Goal: Task Accomplishment & Management: Complete application form

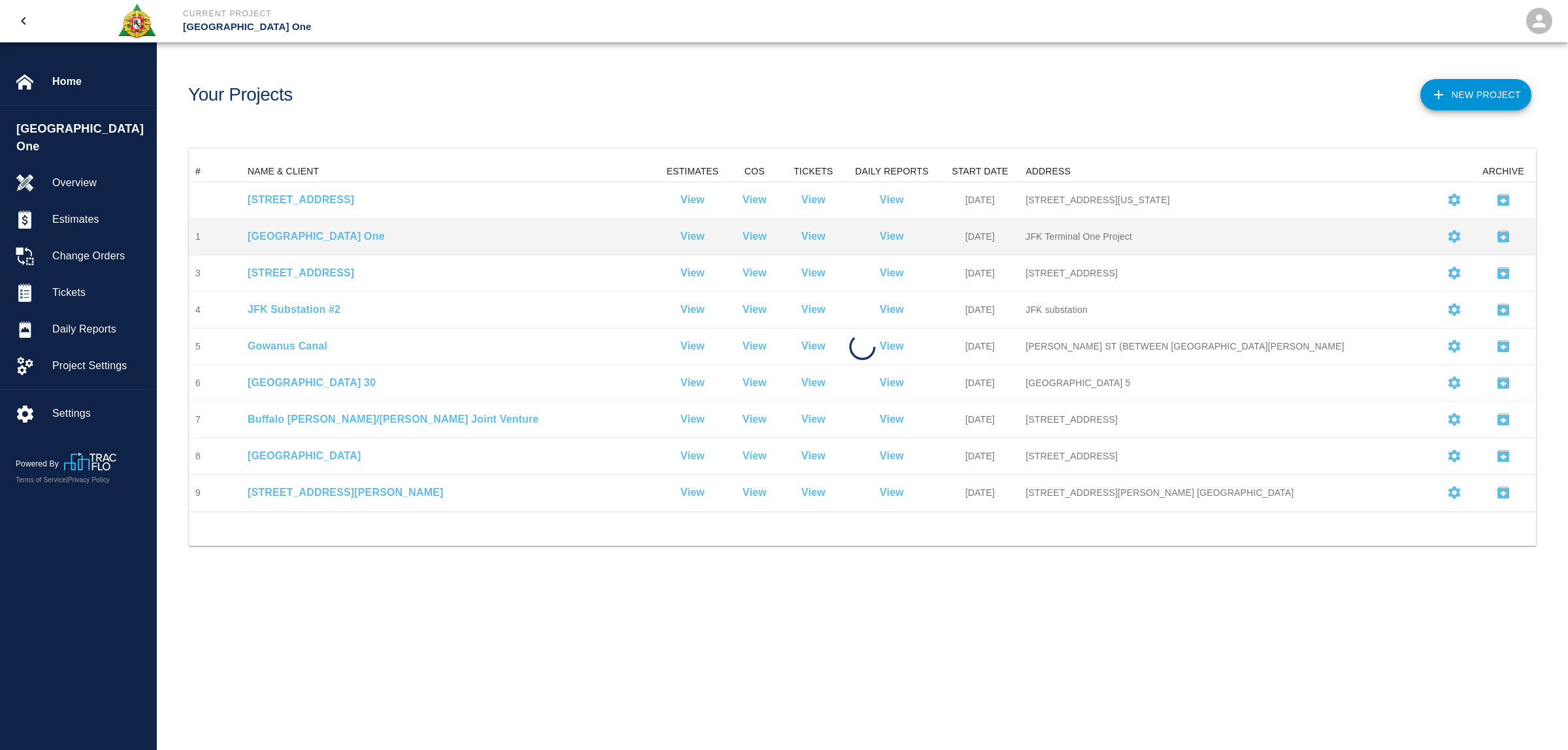
scroll to position [338, 1334]
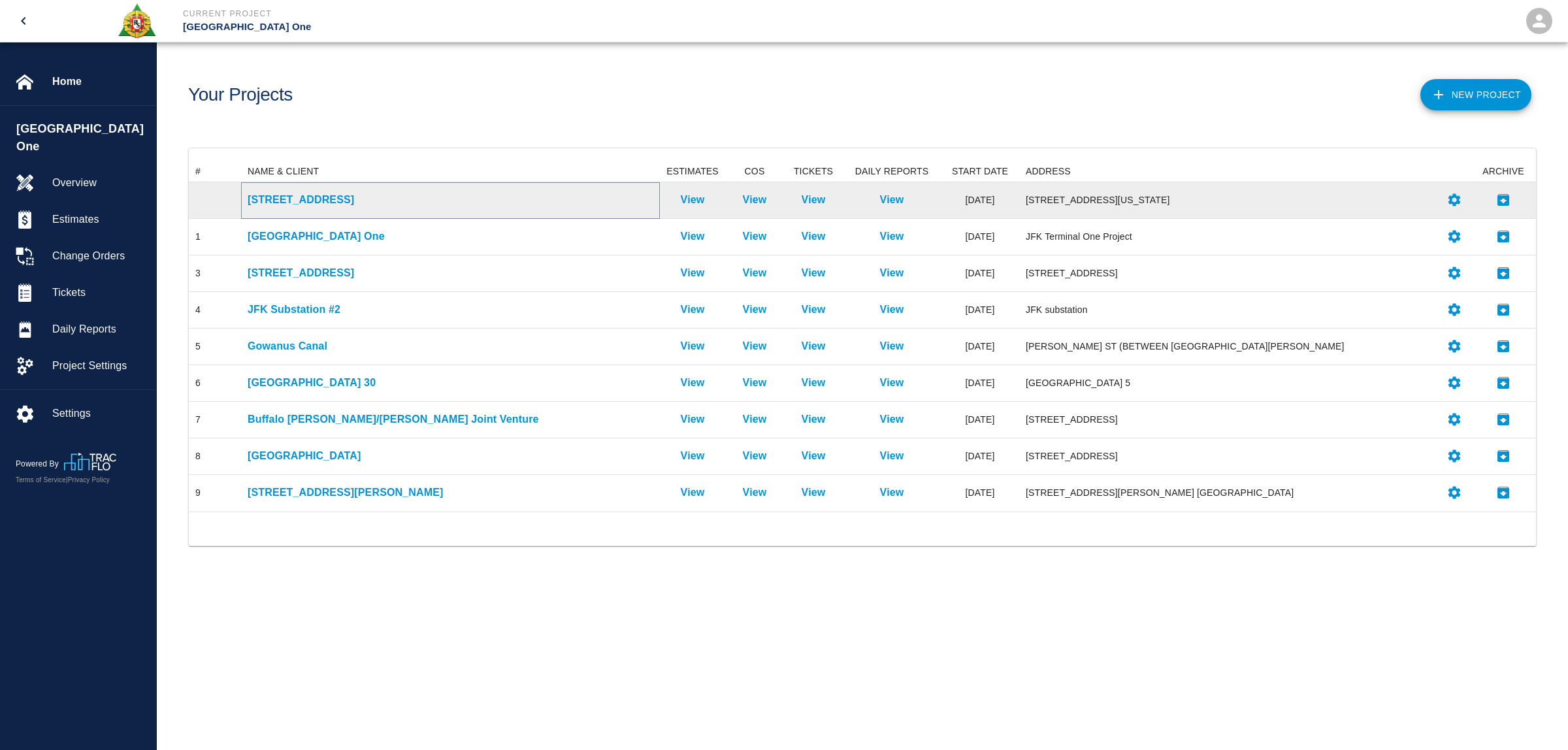
click at [287, 201] on p "[STREET_ADDRESS]" at bounding box center [451, 199] width 406 height 16
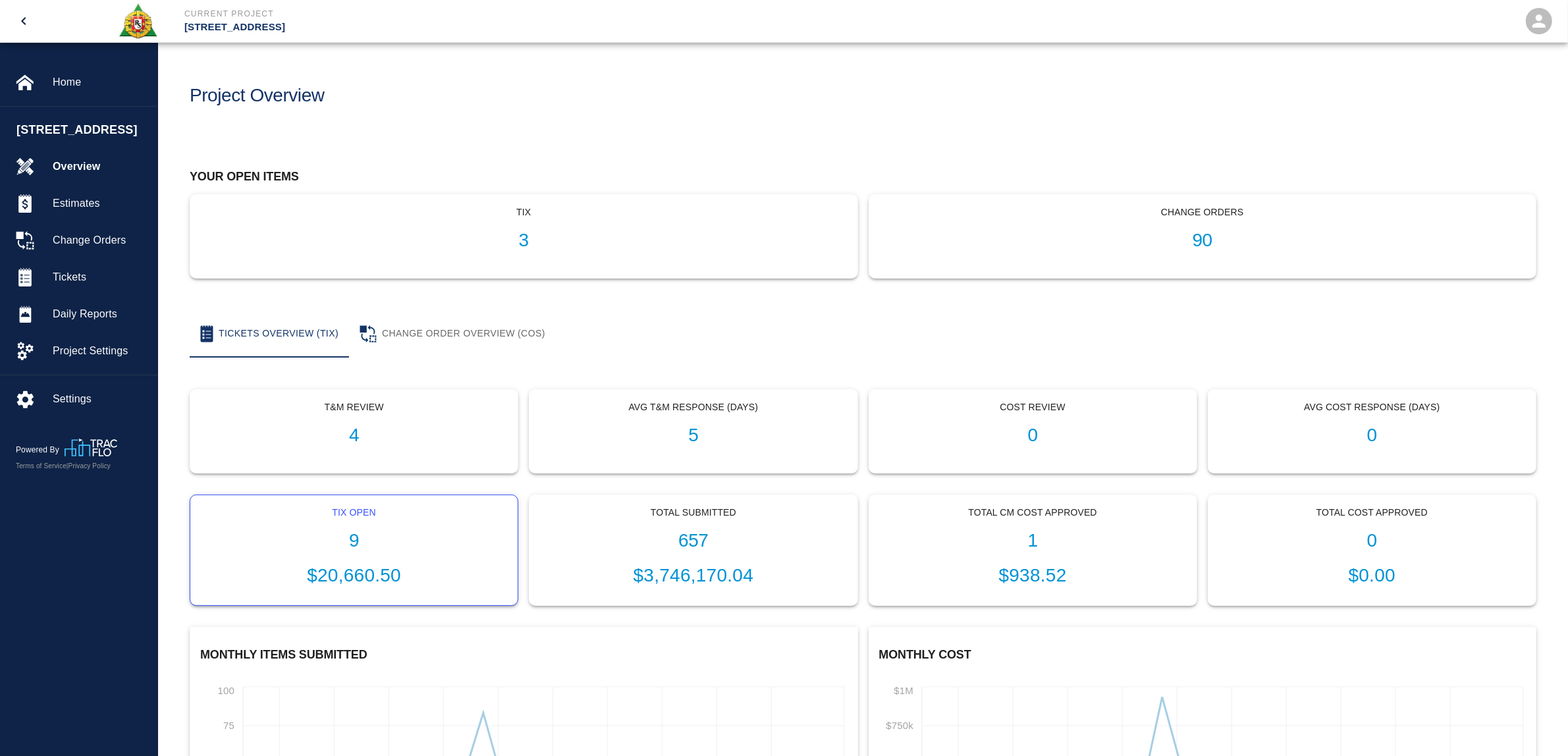
click at [354, 535] on h1 "9" at bounding box center [353, 540] width 306 height 21
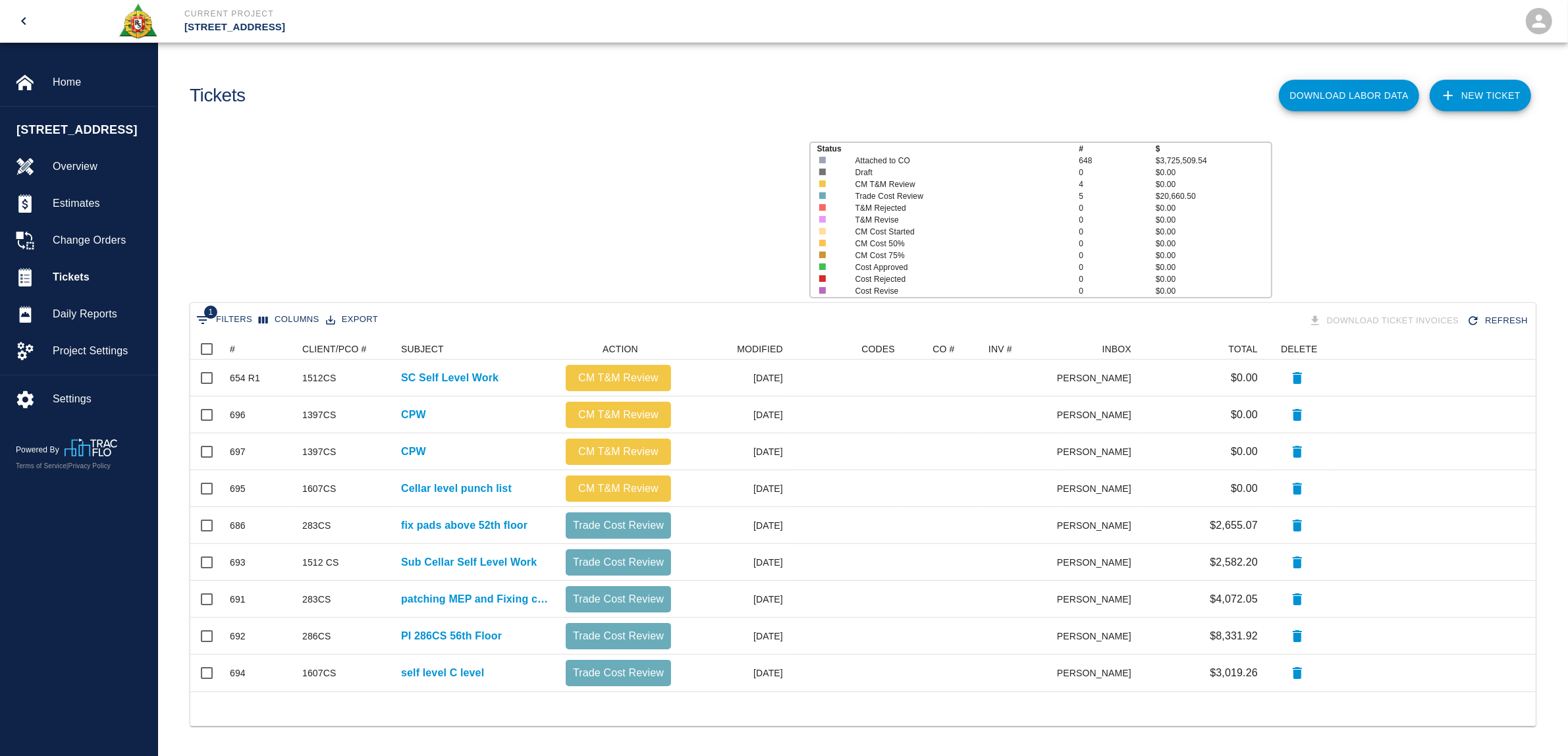
scroll to position [341, 1332]
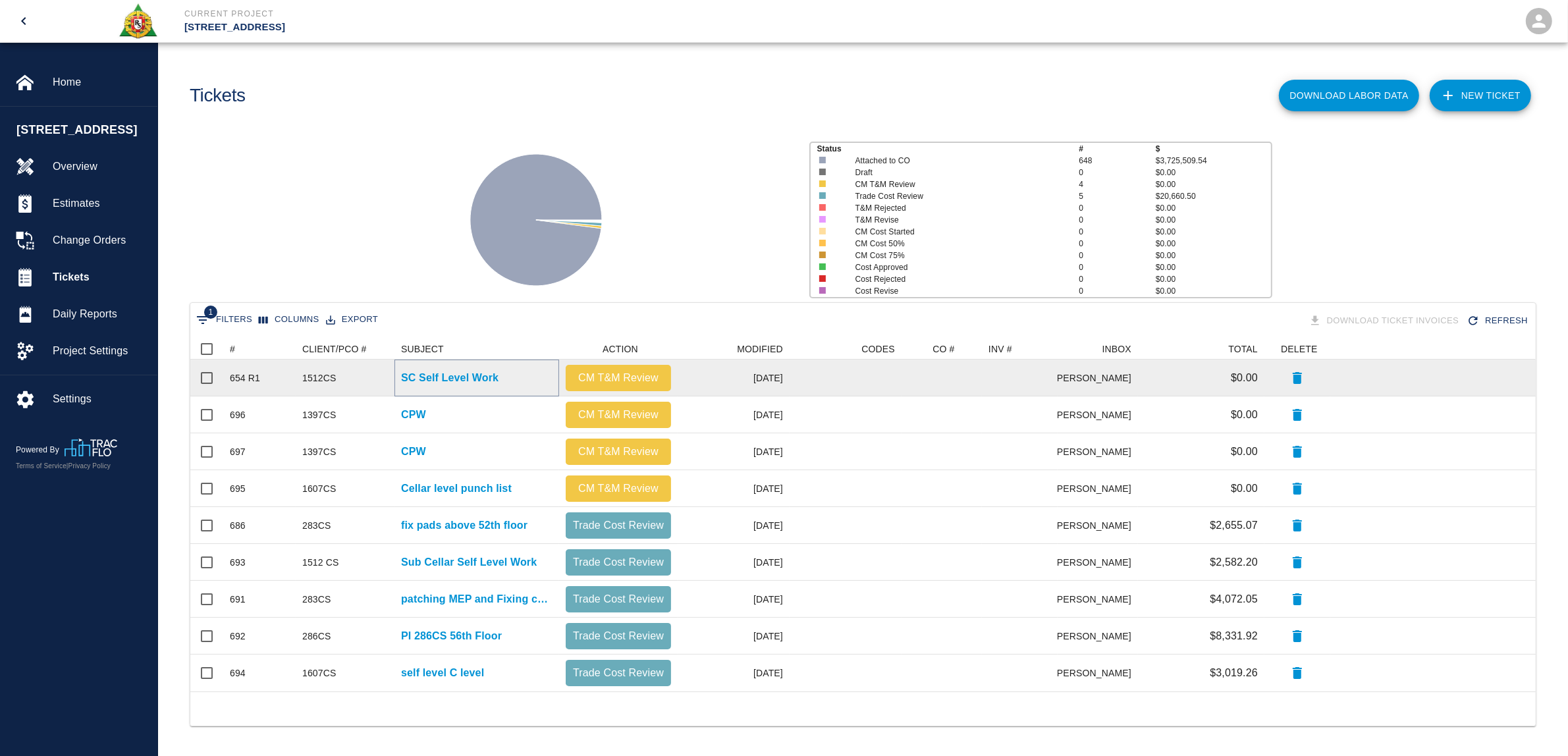
click at [463, 371] on p "SC Self Level Work" at bounding box center [449, 378] width 97 height 16
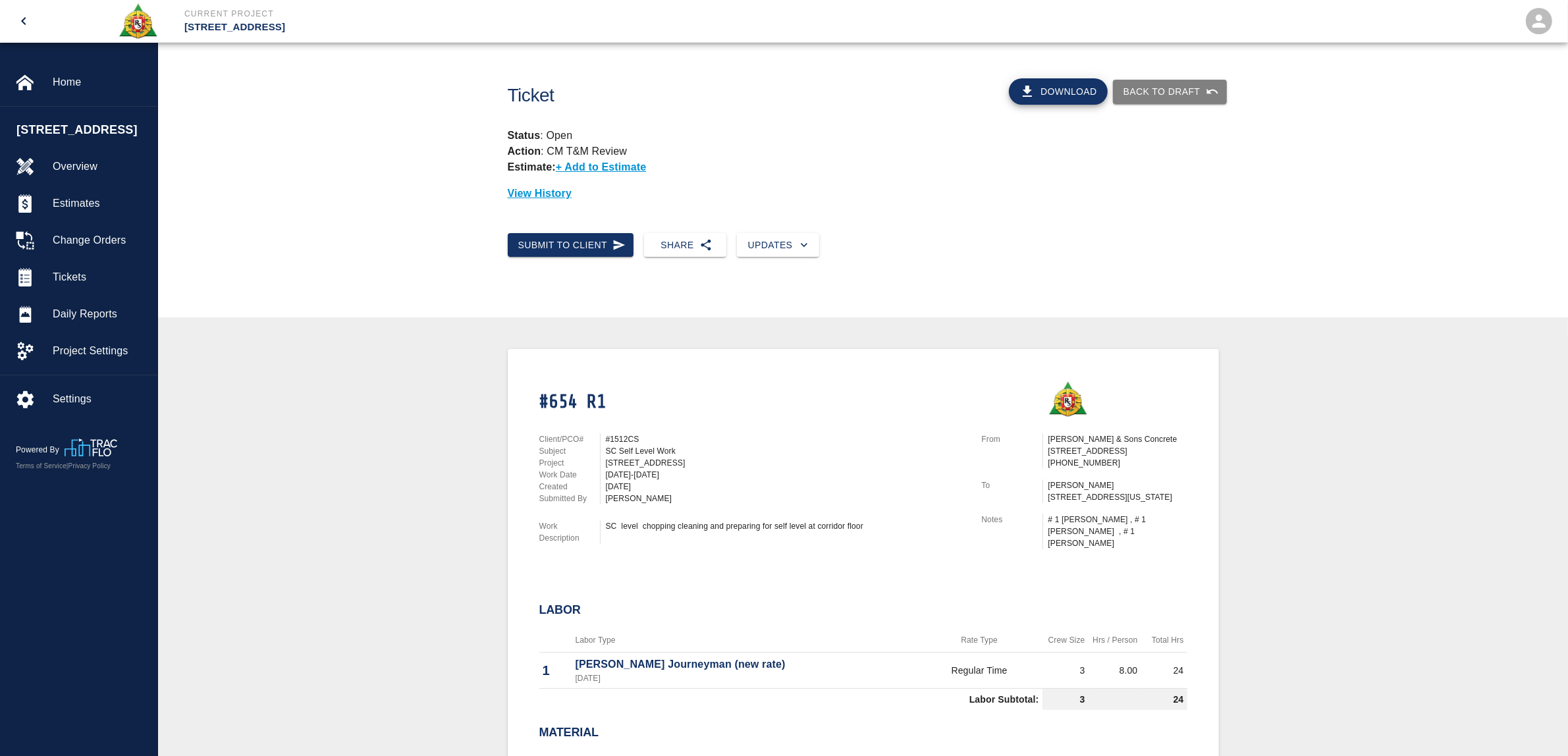
click at [969, 232] on div "Submit to Client Share Updates" at bounding box center [858, 241] width 722 height 35
click at [590, 241] on button "Submit to Client" at bounding box center [571, 245] width 127 height 24
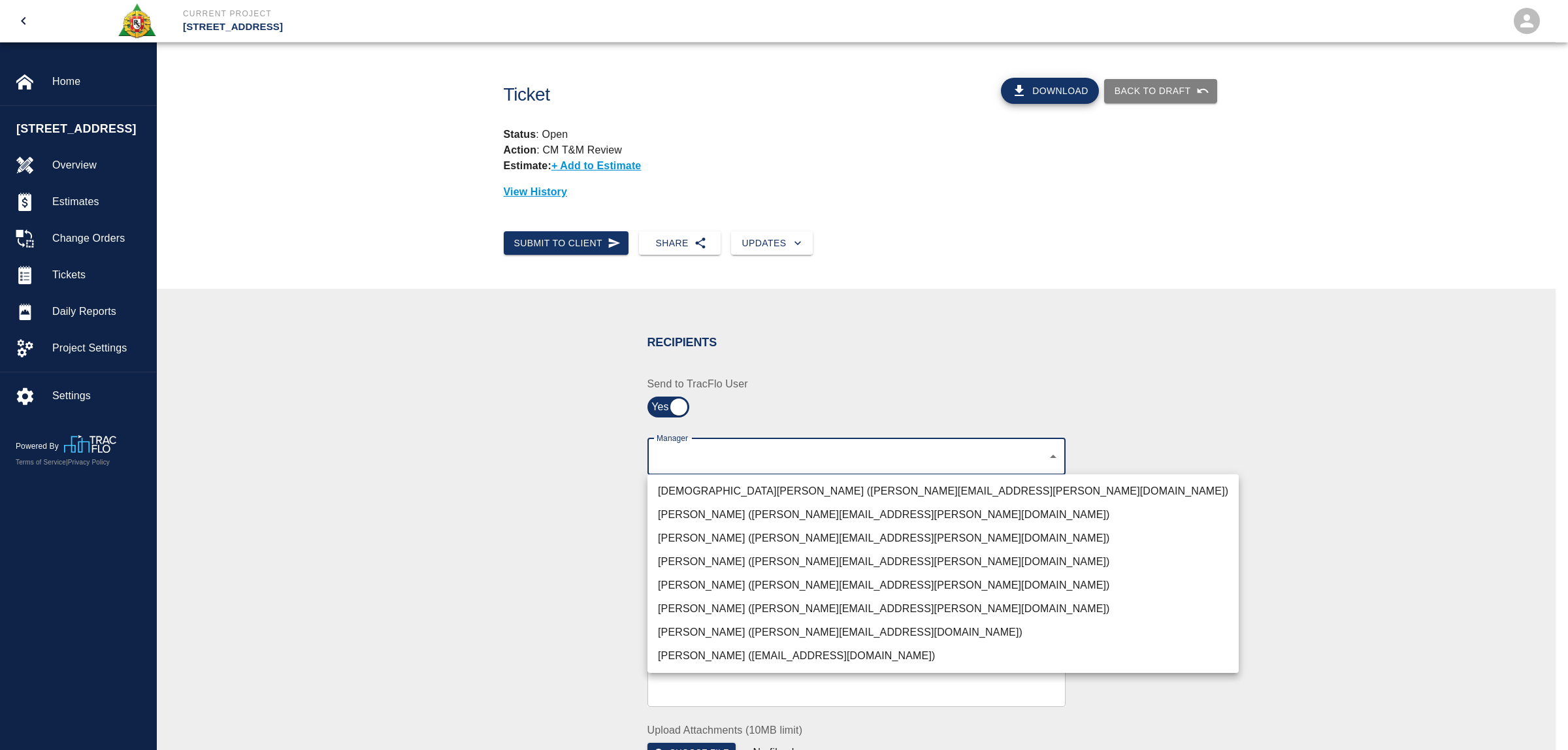
click at [742, 454] on body "Current Project [STREET_ADDRESS] Home [STREET_ADDRESS] Overview Estimates Chang…" at bounding box center [784, 375] width 1568 height 750
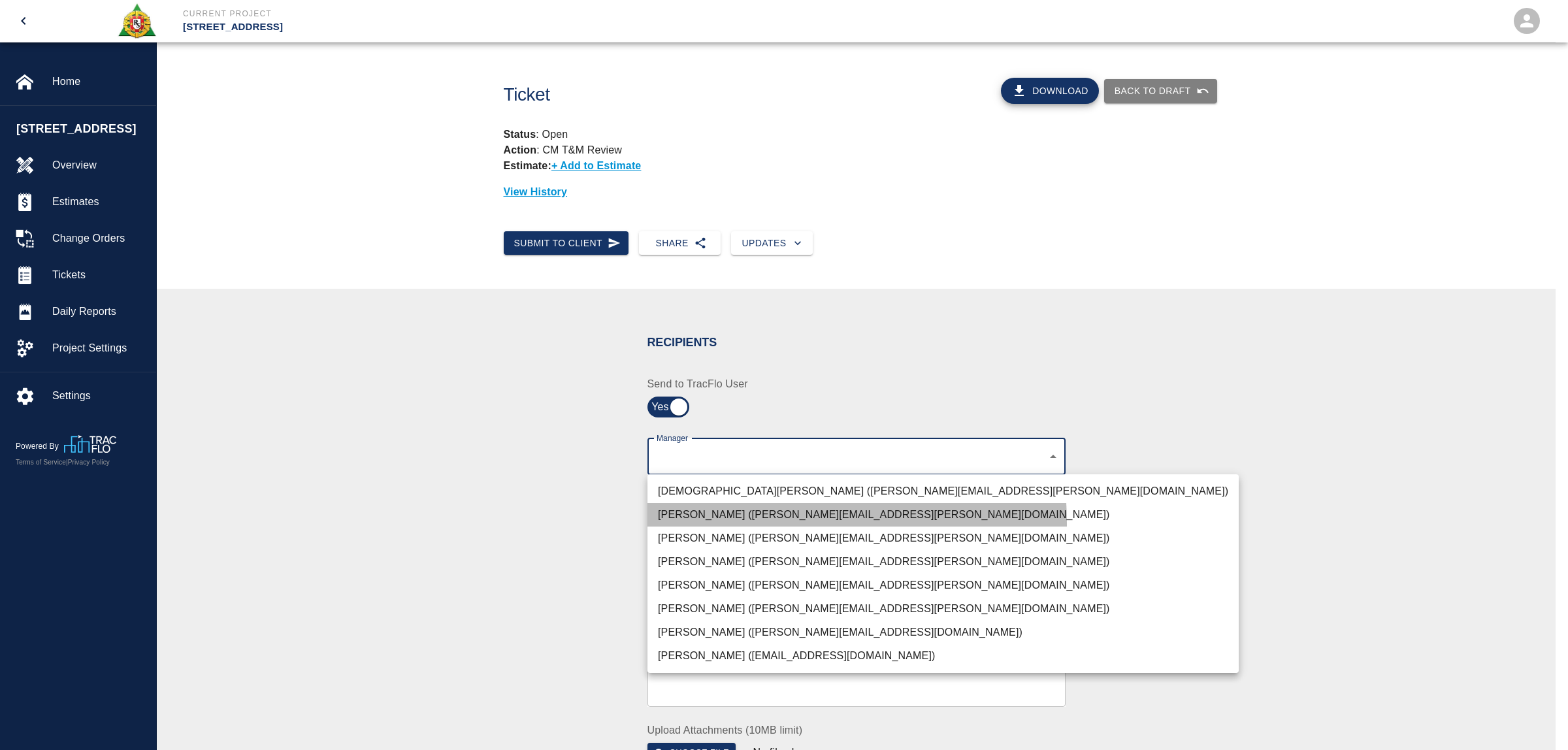
click at [734, 523] on li "[PERSON_NAME] ([PERSON_NAME][EMAIL_ADDRESS][PERSON_NAME][DOMAIN_NAME])" at bounding box center [943, 515] width 591 height 24
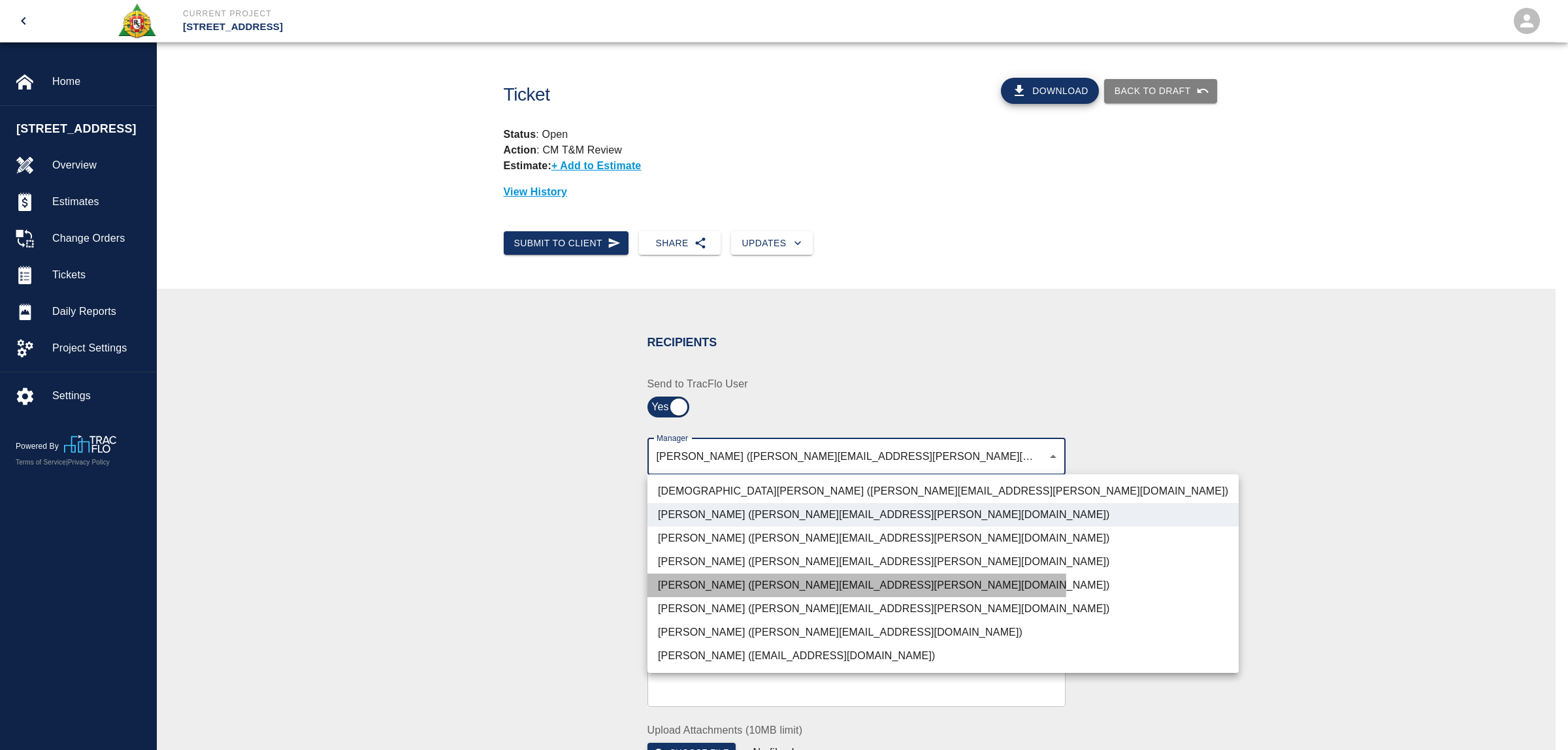
click at [740, 585] on li "[PERSON_NAME] ([PERSON_NAME][EMAIL_ADDRESS][PERSON_NAME][DOMAIN_NAME])" at bounding box center [943, 586] width 591 height 24
type input "46b2a3ba-afb6-4300-89a7-2c999d3c6c67,15ee5819-a12b-4d49-b208-872c21abcab9"
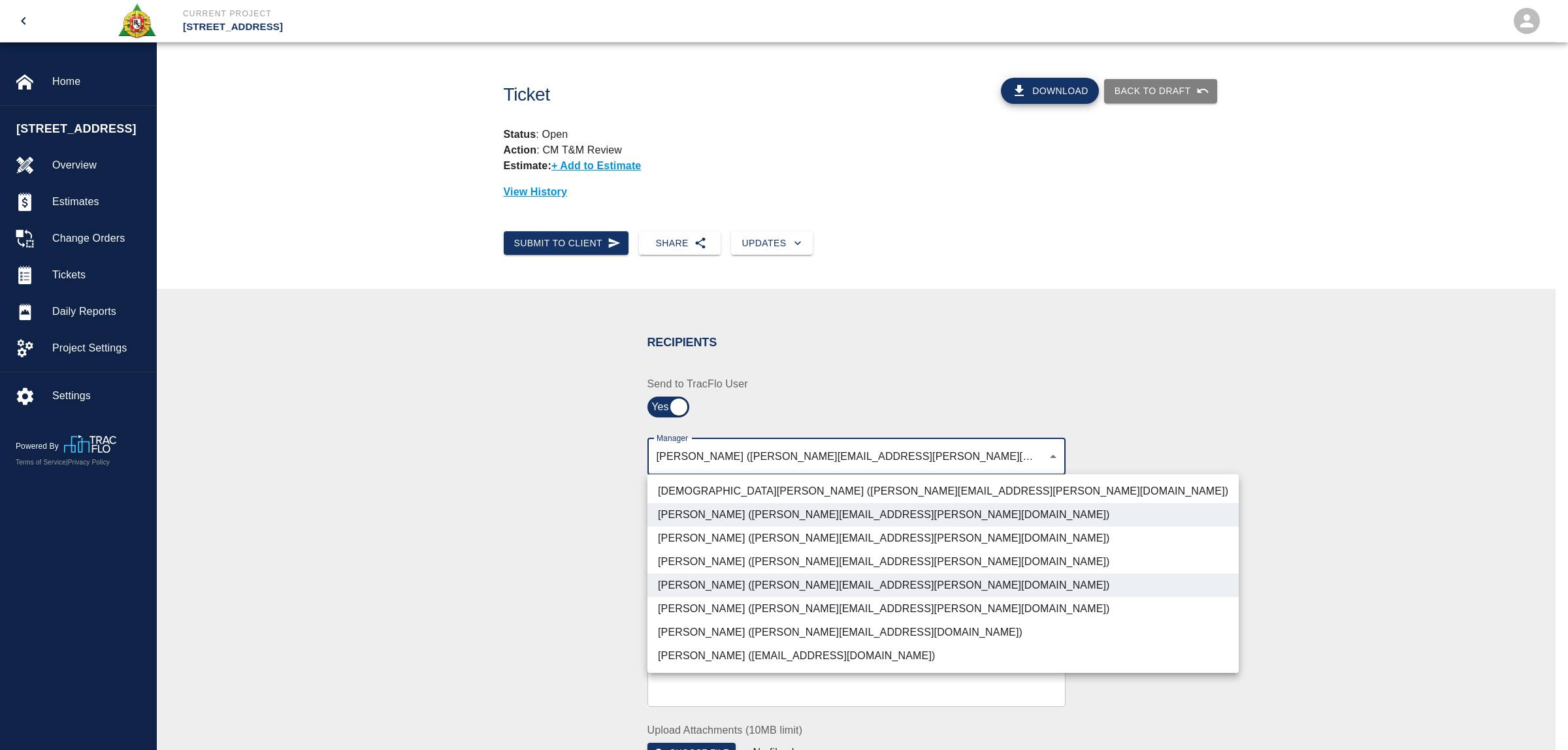
click at [465, 586] on div at bounding box center [784, 375] width 1568 height 750
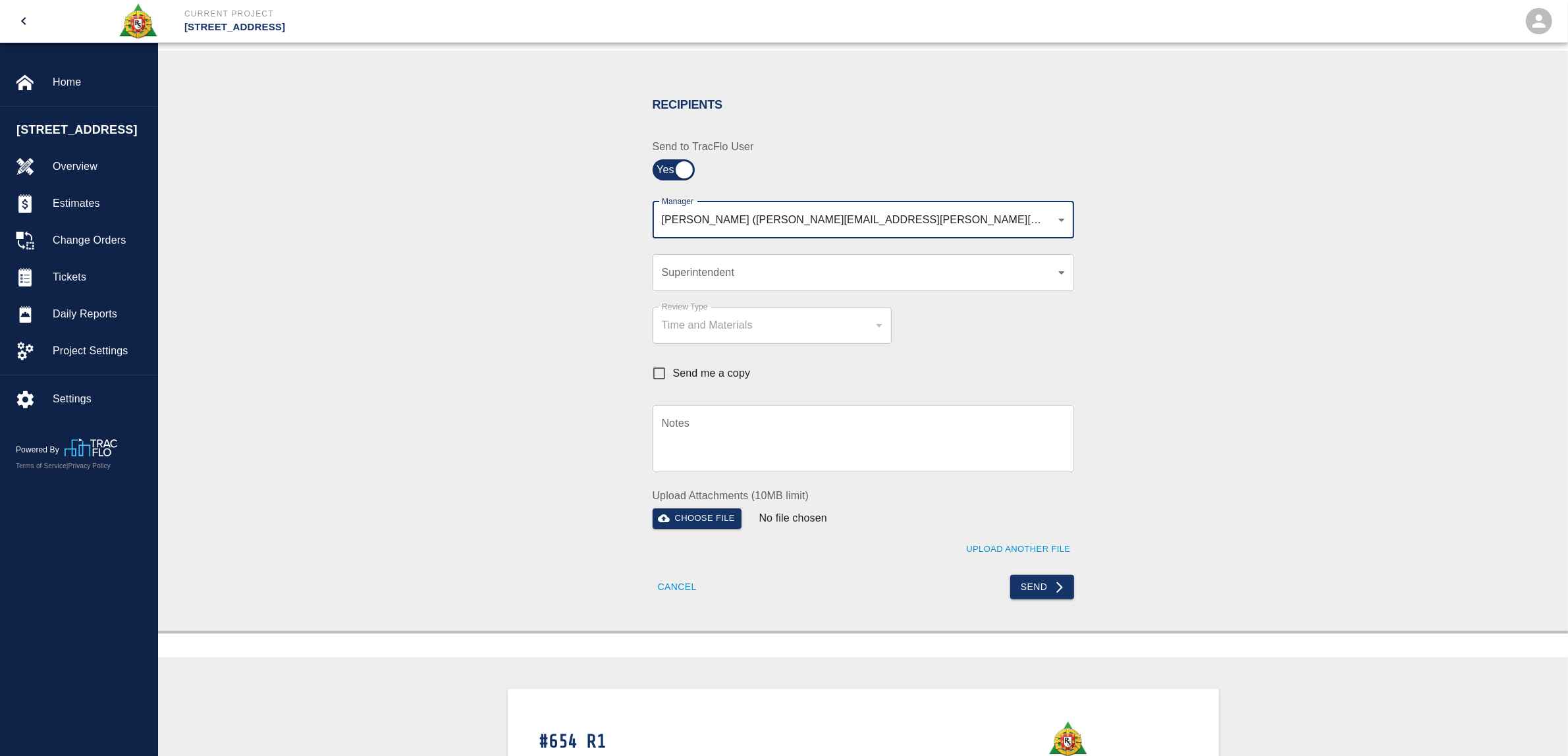
scroll to position [247, 0]
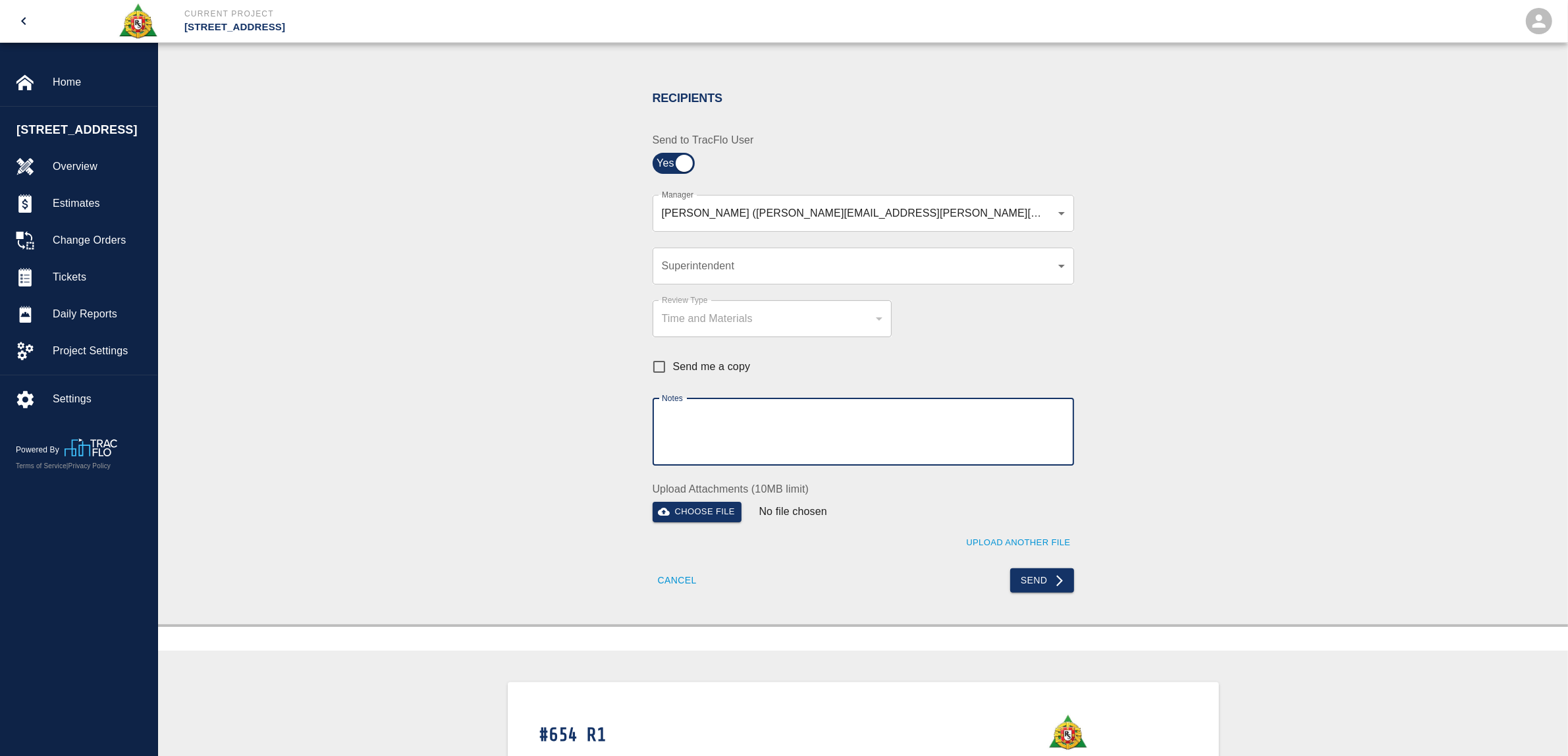
click at [731, 433] on textarea "Notes" at bounding box center [863, 431] width 403 height 45
type textarea "Ready for signature. This ticket goes with the COR 127."
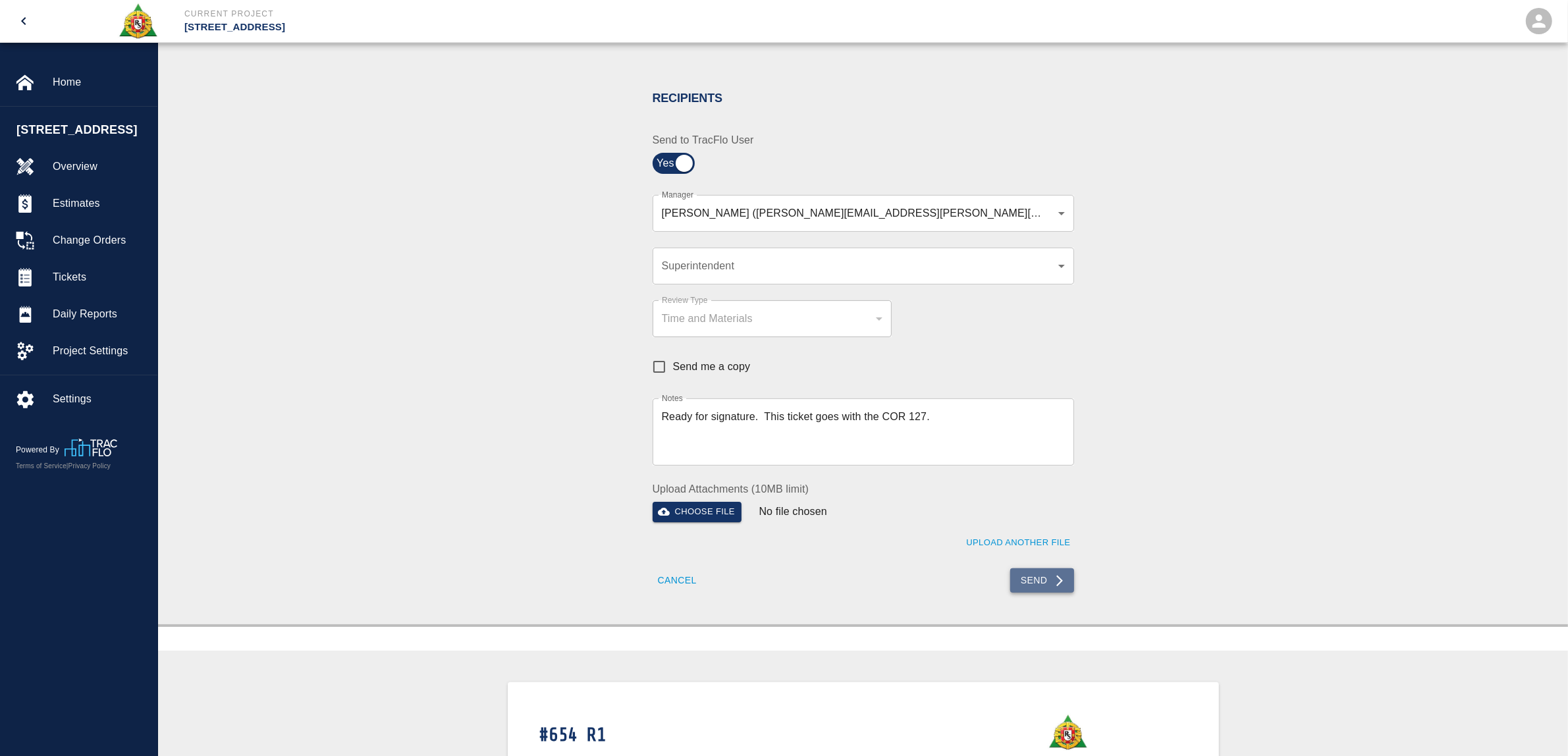
click at [1037, 583] on button "Send" at bounding box center [1042, 580] width 64 height 24
